Goal: Transaction & Acquisition: Download file/media

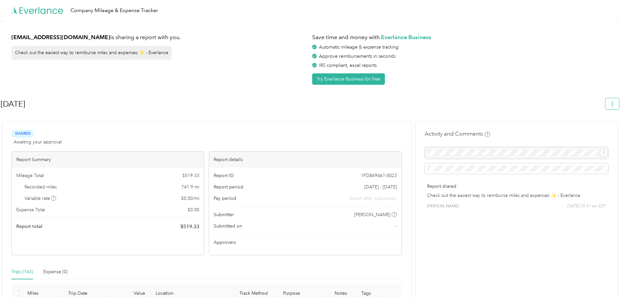
click at [612, 100] on button "button" at bounding box center [612, 103] width 14 height 11
click at [590, 131] on span "Download" at bounding box center [597, 134] width 22 height 7
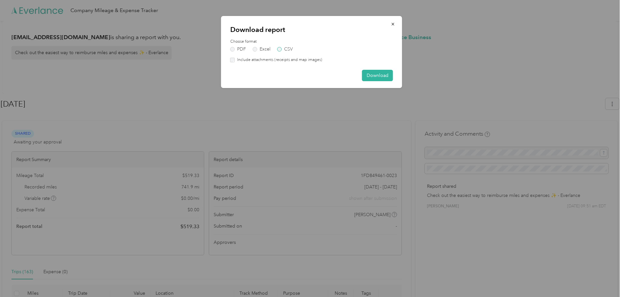
click at [284, 47] on label "CSV" at bounding box center [285, 49] width 16 height 5
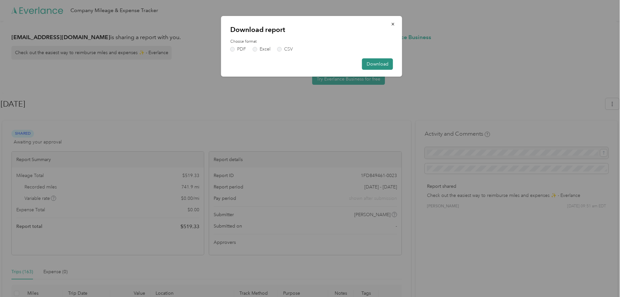
click at [376, 62] on button "Download" at bounding box center [377, 63] width 31 height 11
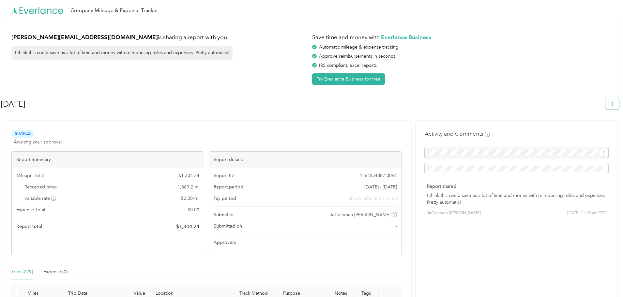
click at [618, 101] on button "button" at bounding box center [612, 103] width 14 height 11
click at [591, 131] on span "Download" at bounding box center [597, 134] width 22 height 7
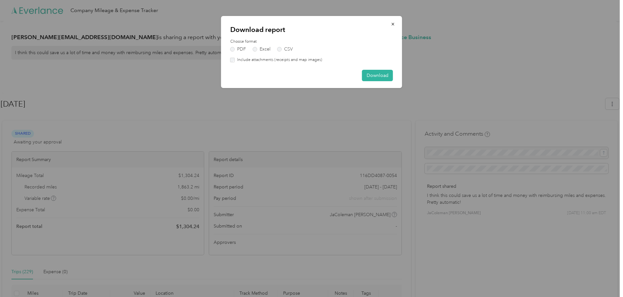
click at [285, 46] on div "Choose format PDF Excel CSV" at bounding box center [311, 45] width 163 height 13
click at [288, 49] on label "CSV" at bounding box center [285, 49] width 16 height 5
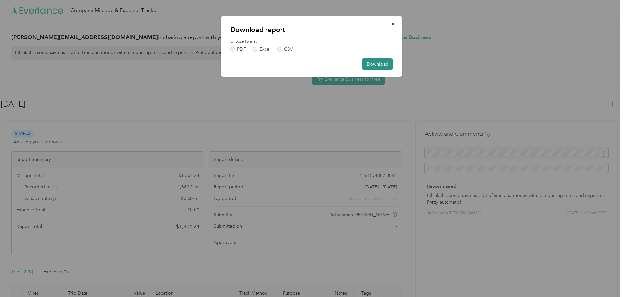
click at [385, 66] on button "Download" at bounding box center [377, 63] width 31 height 11
